Goal: Check status: Check status

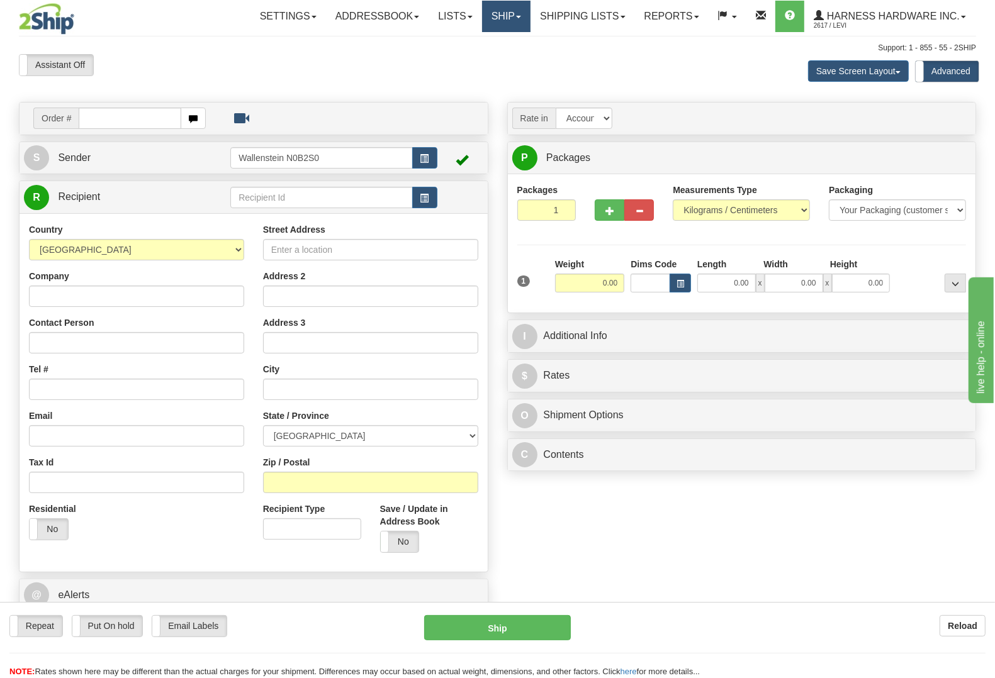
click at [500, 16] on link "Ship" at bounding box center [506, 16] width 48 height 31
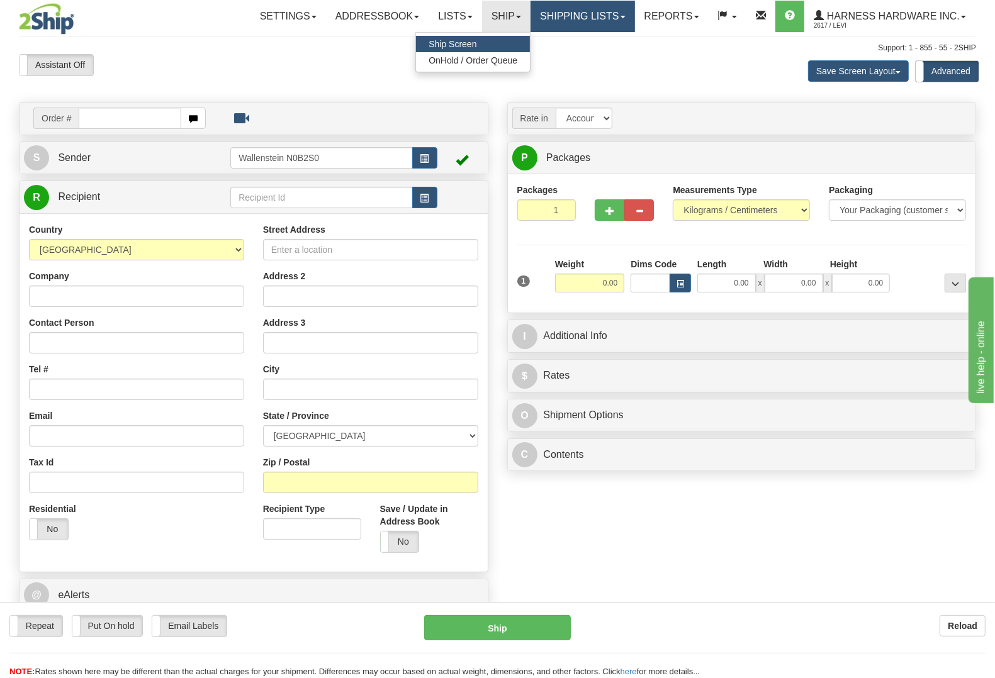
click at [546, 21] on link "Shipping lists" at bounding box center [582, 16] width 104 height 31
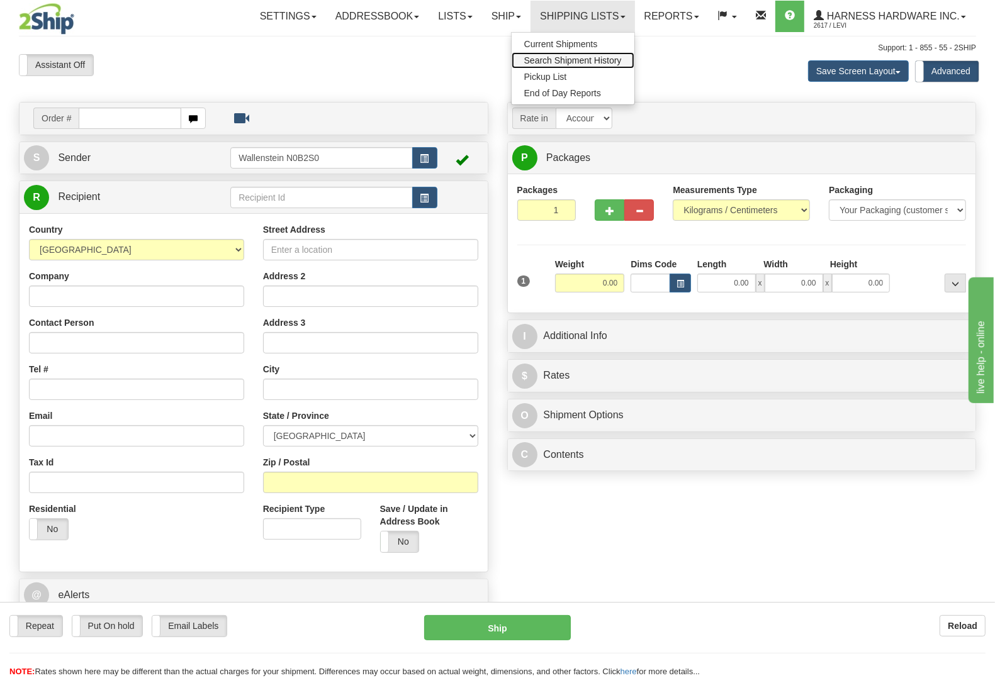
click at [573, 58] on span "Search Shipment History" at bounding box center [573, 60] width 98 height 10
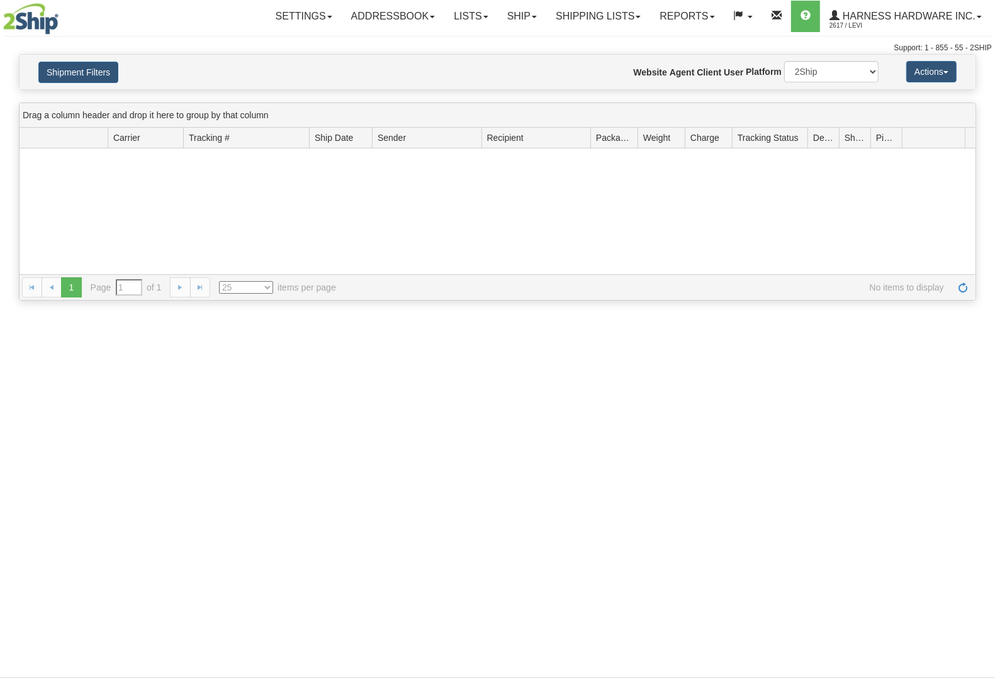
type input "From [DATE] To [DATE]"
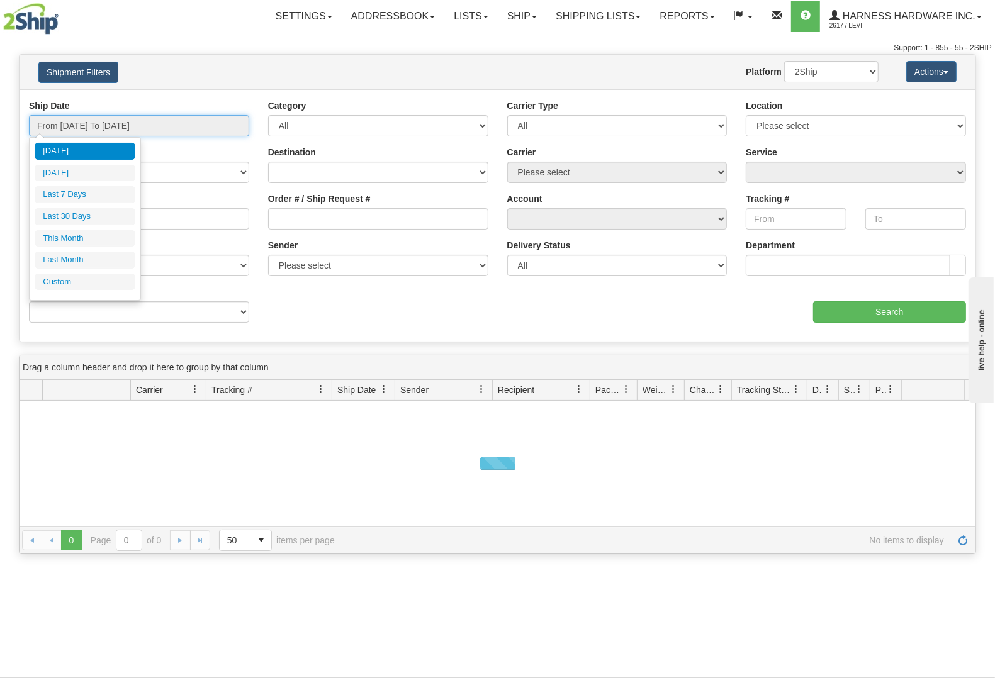
click at [152, 129] on input "From [DATE] To [DATE]" at bounding box center [139, 125] width 220 height 21
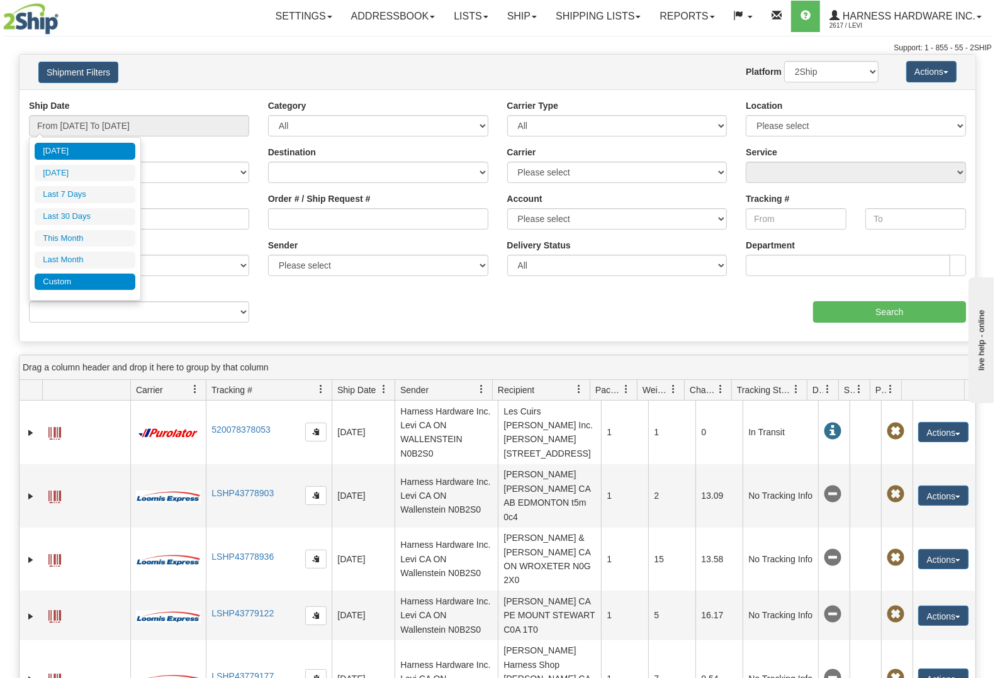
click at [70, 286] on li "Custom" at bounding box center [85, 282] width 101 height 17
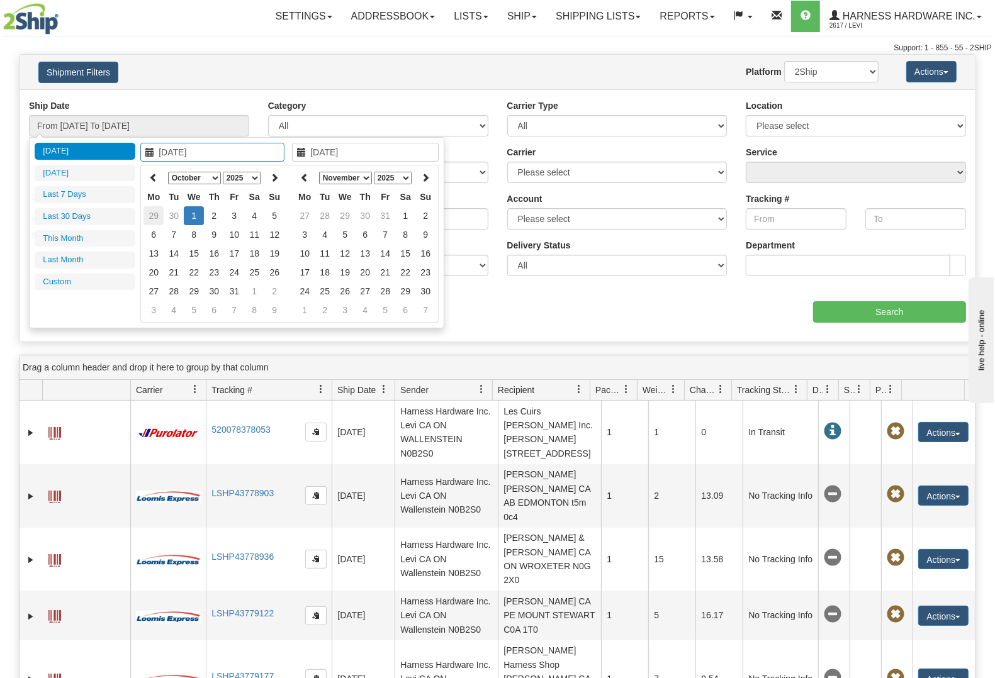
type input "[DATE]"
click at [154, 217] on td "29" at bounding box center [153, 215] width 20 height 19
type input "[DATE]"
click at [154, 217] on td "25" at bounding box center [153, 215] width 20 height 19
type input "[DATE]"
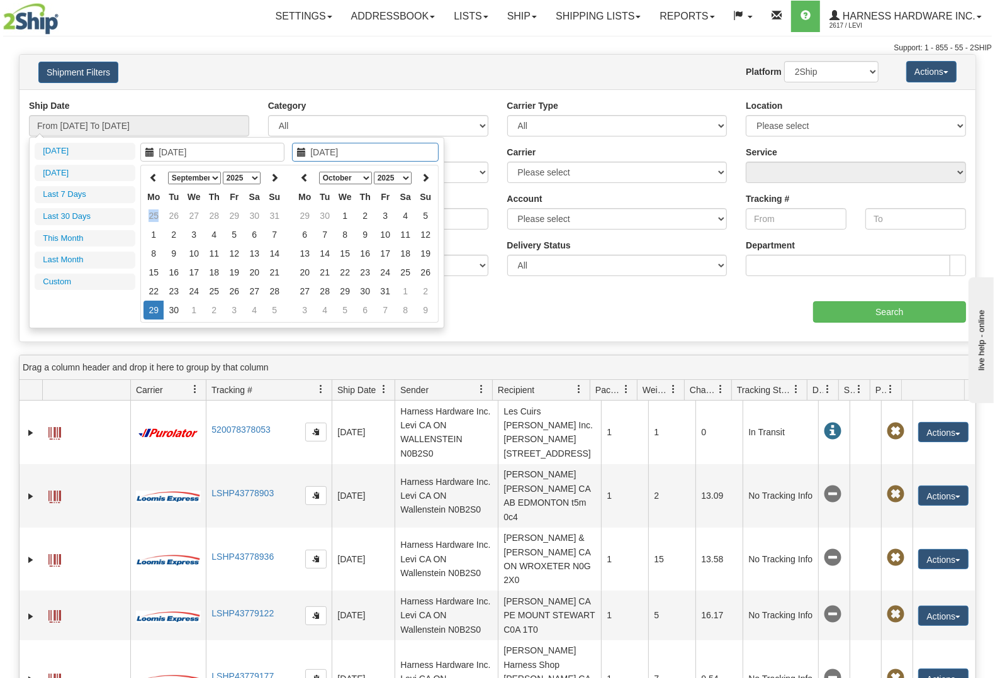
type input "[DATE]"
click at [154, 216] on td "28" at bounding box center [153, 215] width 20 height 19
type input "07/28/2025"
click at [213, 174] on select "January February March April May June July August September October November De…" at bounding box center [194, 178] width 53 height 13
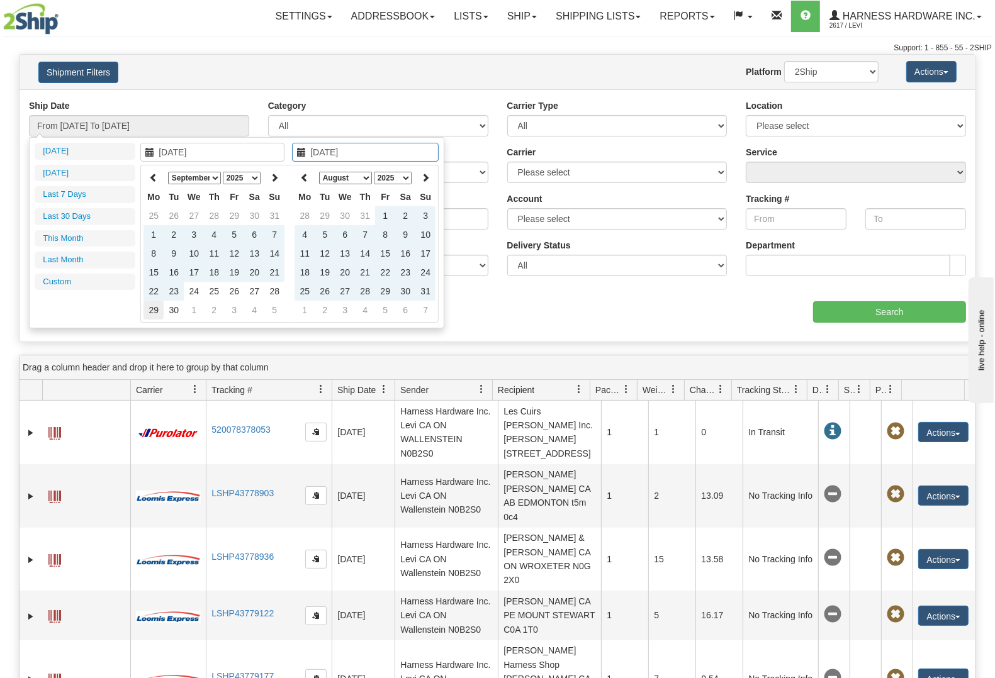
type input "09/29/2025"
click at [155, 310] on td "29" at bounding box center [153, 310] width 20 height 19
type input "From 07/28/2025 To 09/29/2025"
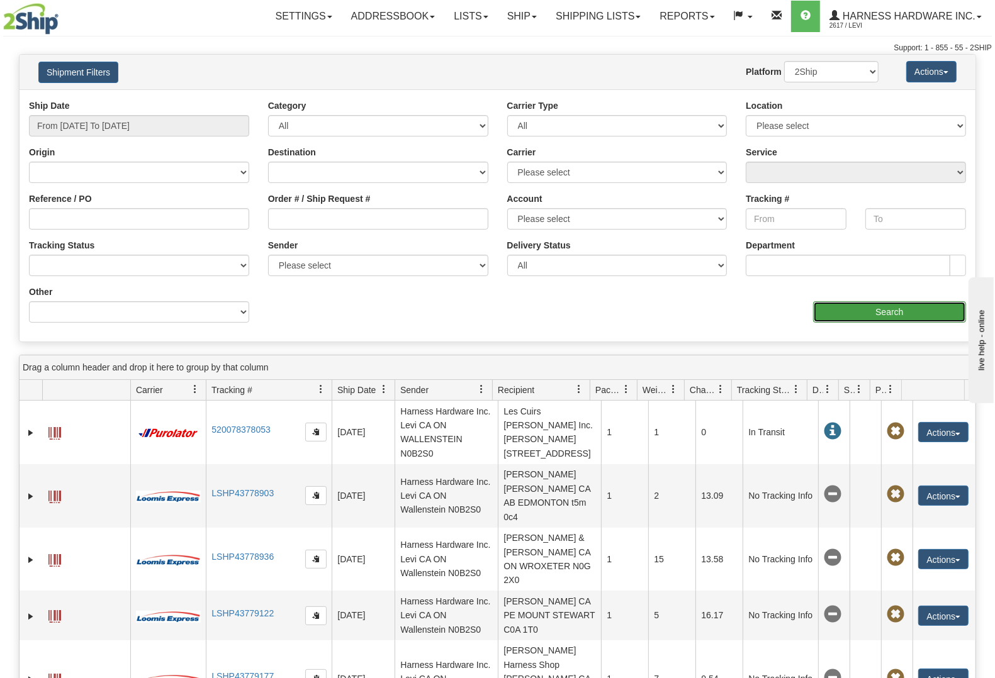
click at [901, 312] on input "Search" at bounding box center [889, 311] width 153 height 21
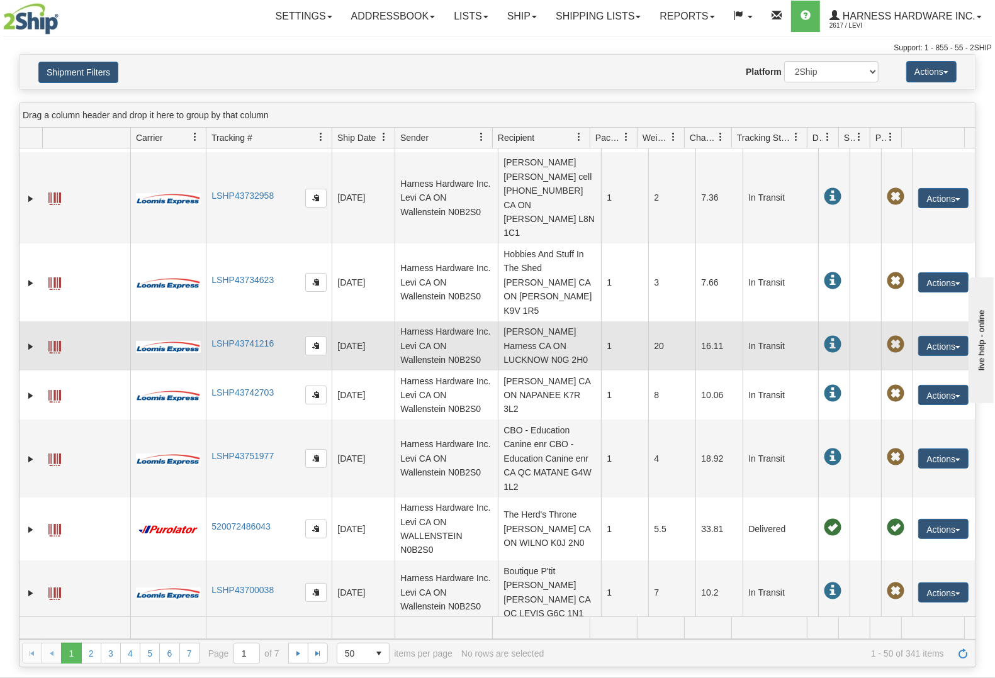
scroll to position [104, 0]
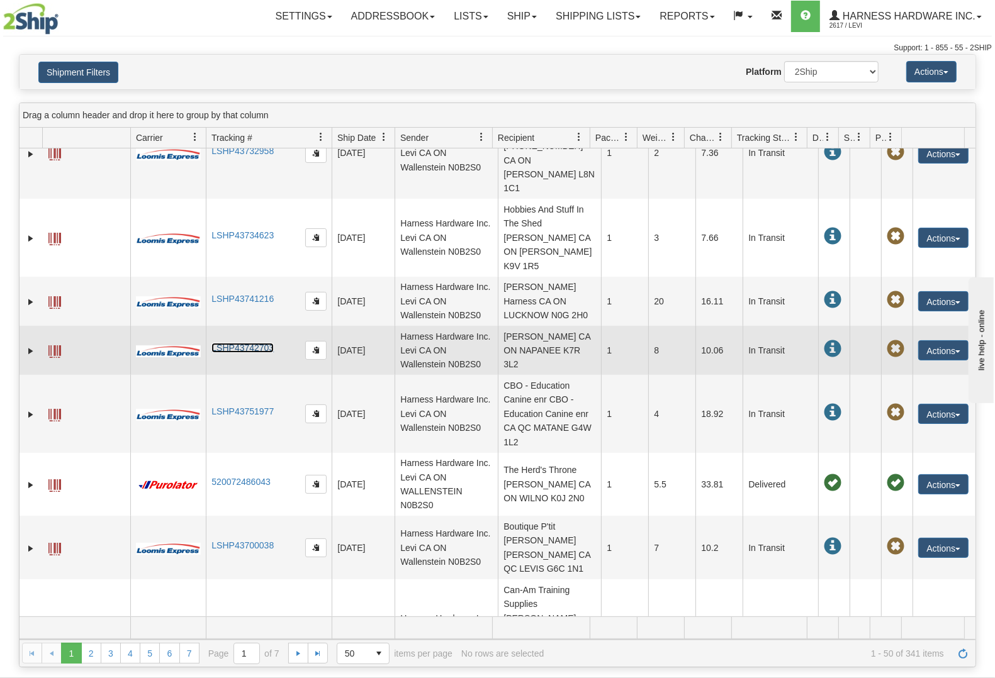
click at [237, 343] on link "LSHP43742703" at bounding box center [242, 348] width 62 height 10
